Goal: Information Seeking & Learning: Learn about a topic

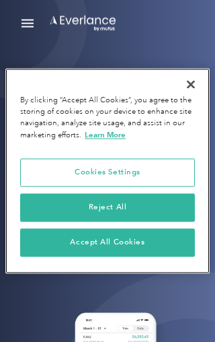
click at [161, 207] on button "Reject All" at bounding box center [107, 208] width 175 height 28
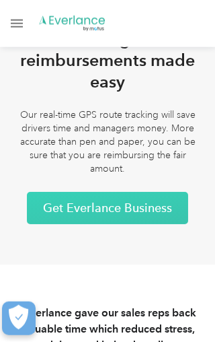
scroll to position [3852, 0]
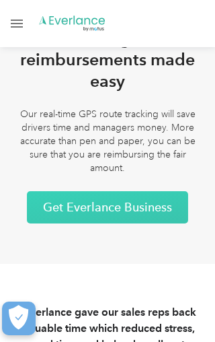
click at [22, 28] on link "Open Menu" at bounding box center [16, 24] width 23 height 26
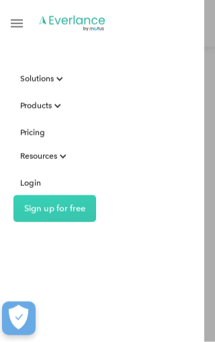
scroll to position [4069, 0]
click at [36, 129] on div "Pricing" at bounding box center [32, 132] width 25 height 17
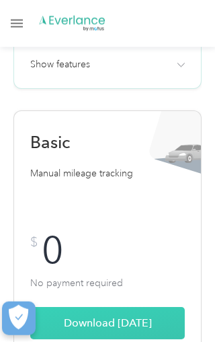
scroll to position [823, 0]
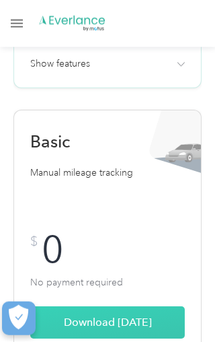
click at [155, 321] on link "Download [DATE]" at bounding box center [107, 322] width 155 height 32
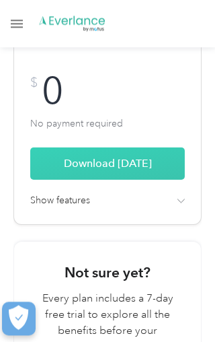
scroll to position [981, 0]
click at [185, 202] on img at bounding box center [181, 200] width 8 height 5
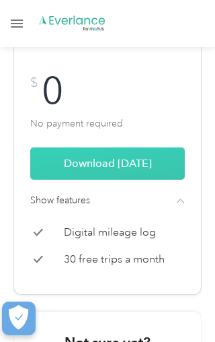
click at [188, 199] on div "Basic Manual mileage tracking Typically pays for itself the first month! $ 0 No…" at bounding box center [107, 123] width 188 height 344
click at [189, 192] on div "Basic Manual mileage tracking Typically pays for itself the first month! $ 0 No…" at bounding box center [107, 123] width 188 height 344
click at [189, 195] on div "Basic Manual mileage tracking Typically pays for itself the first month! $ 0 No…" at bounding box center [107, 123] width 188 height 344
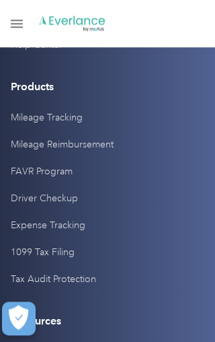
scroll to position [5087, 0]
click at [46, 32] on link "Contact Us" at bounding box center [34, 18] width 46 height 27
